Goal: Task Accomplishment & Management: Manage account settings

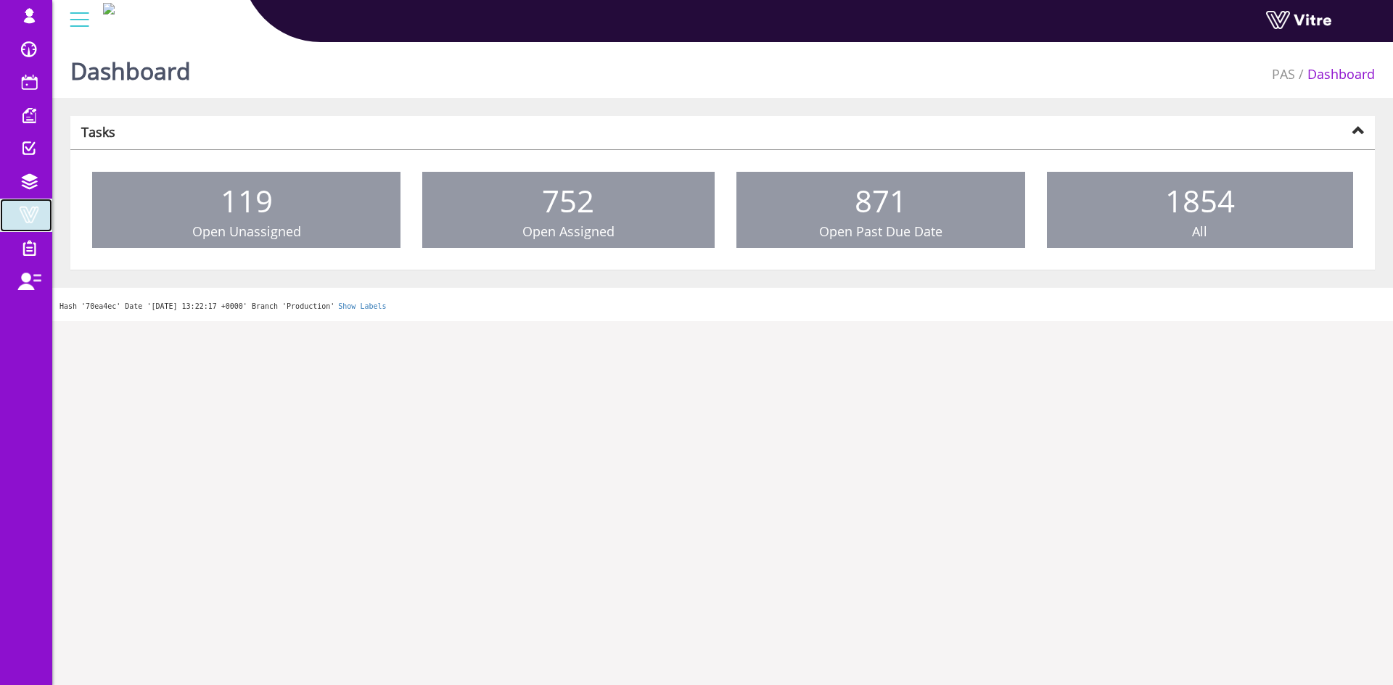
click at [22, 214] on span at bounding box center [29, 214] width 36 height 17
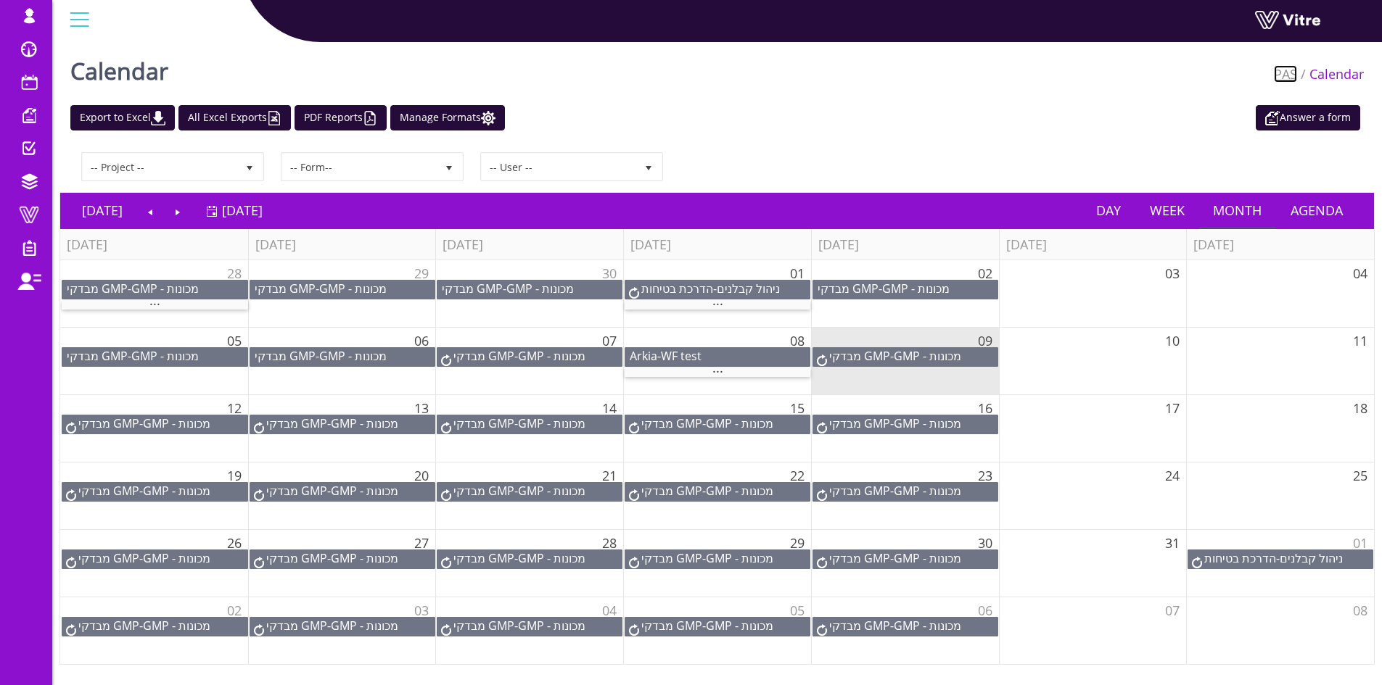
click at [1295, 74] on link "PAS" at bounding box center [1285, 73] width 23 height 17
click at [1285, 71] on link "PAS" at bounding box center [1285, 73] width 23 height 17
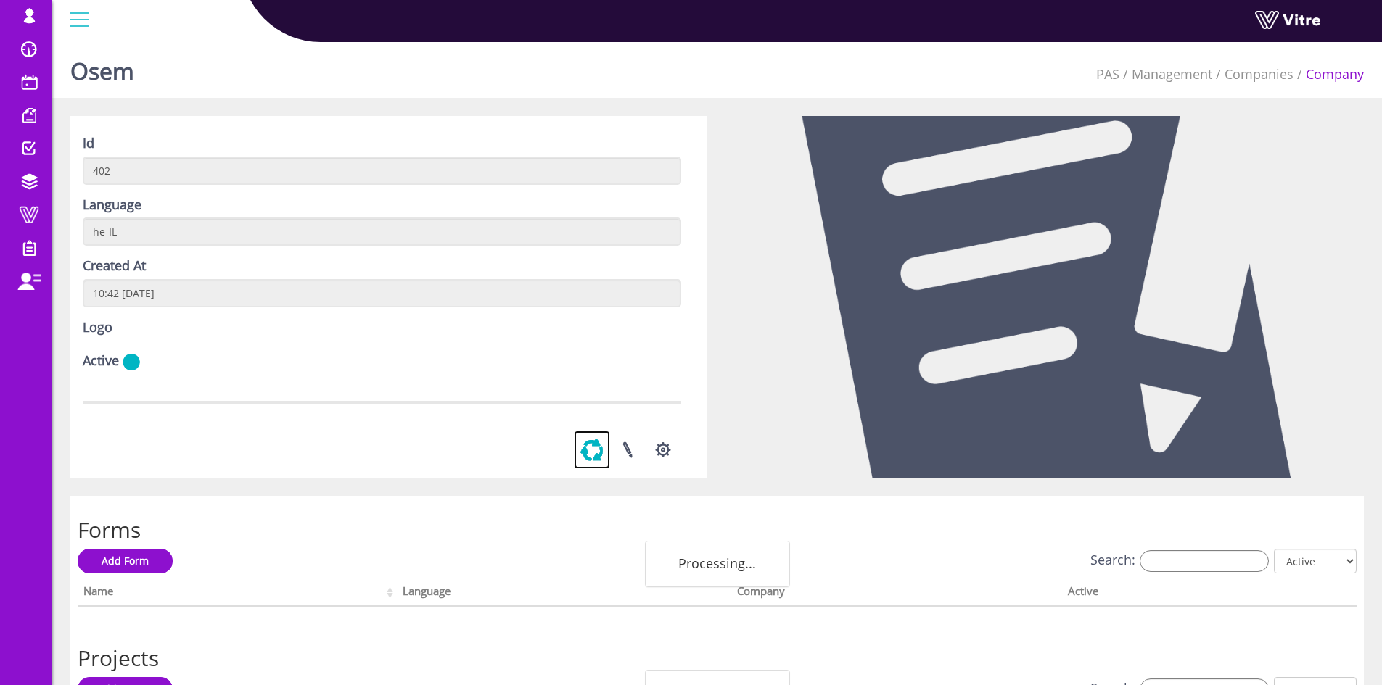
click at [590, 469] on link at bounding box center [592, 450] width 36 height 38
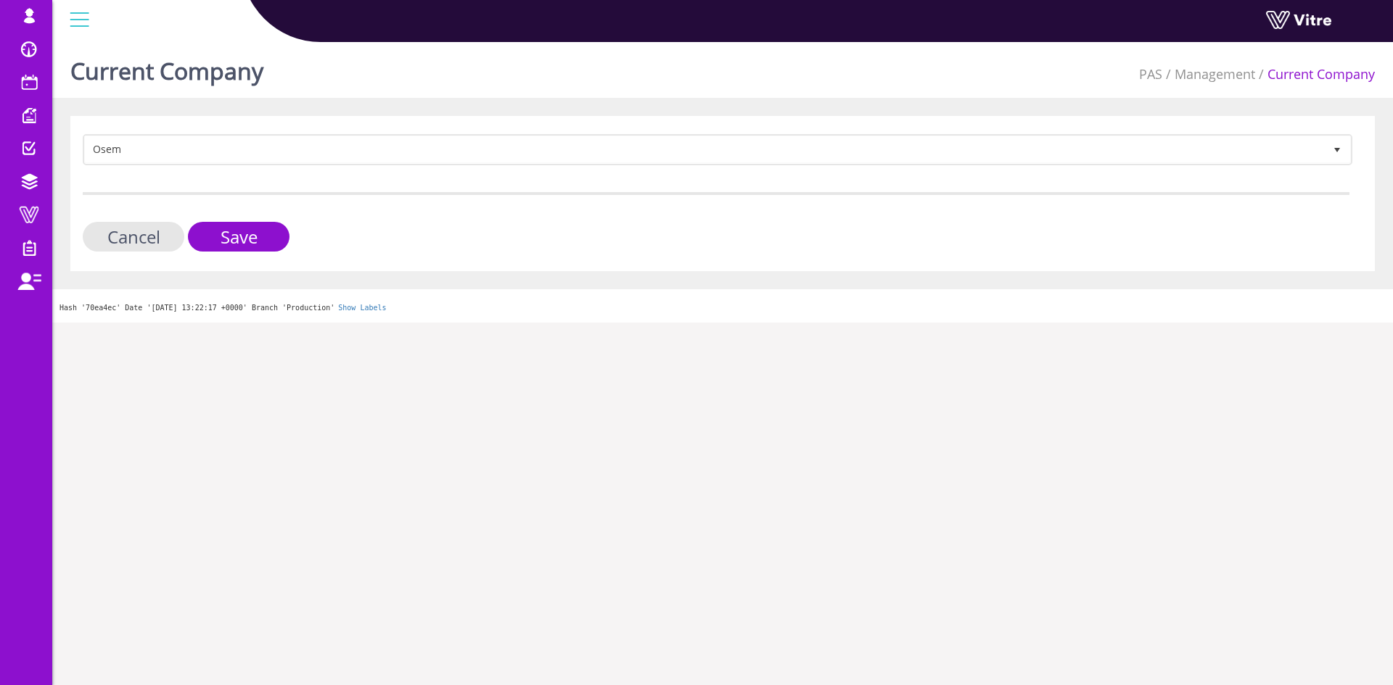
click at [285, 225] on form "Osem 402 Cancel Save" at bounding box center [716, 193] width 1266 height 118
click at [279, 235] on input "Save" at bounding box center [239, 237] width 102 height 30
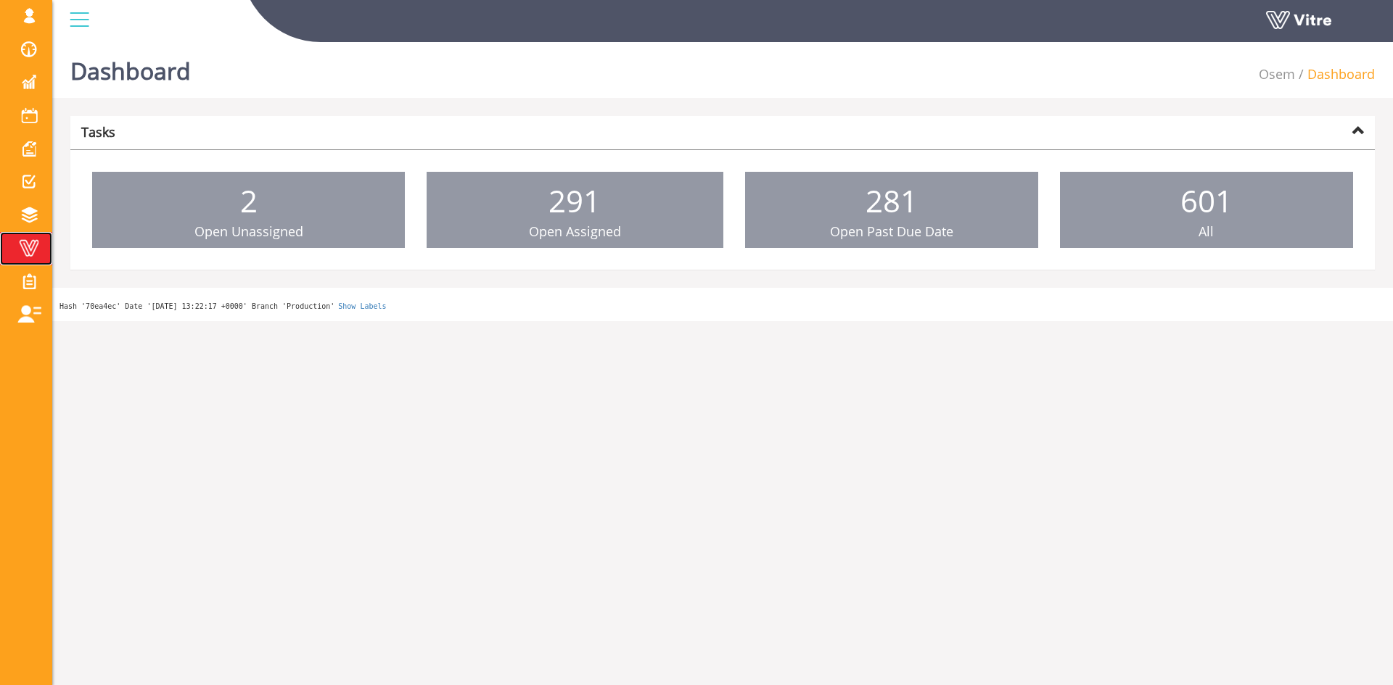
click at [28, 255] on span at bounding box center [29, 247] width 36 height 17
